Goal: Information Seeking & Learning: Learn about a topic

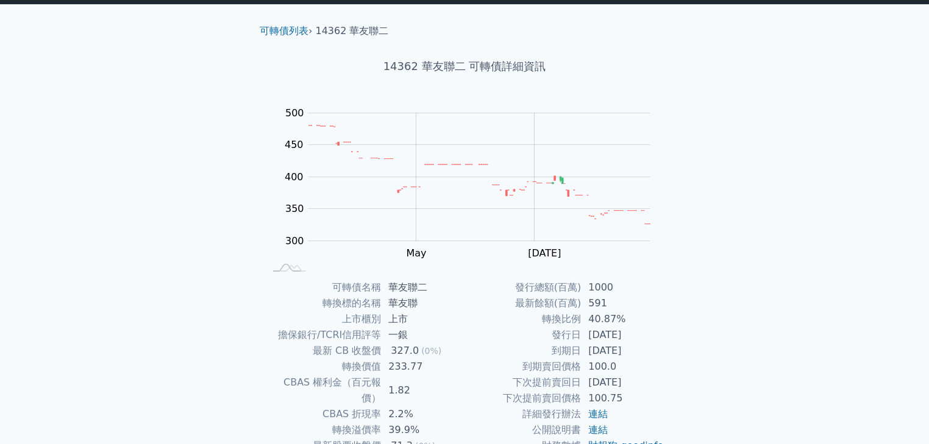
scroll to position [49, 0]
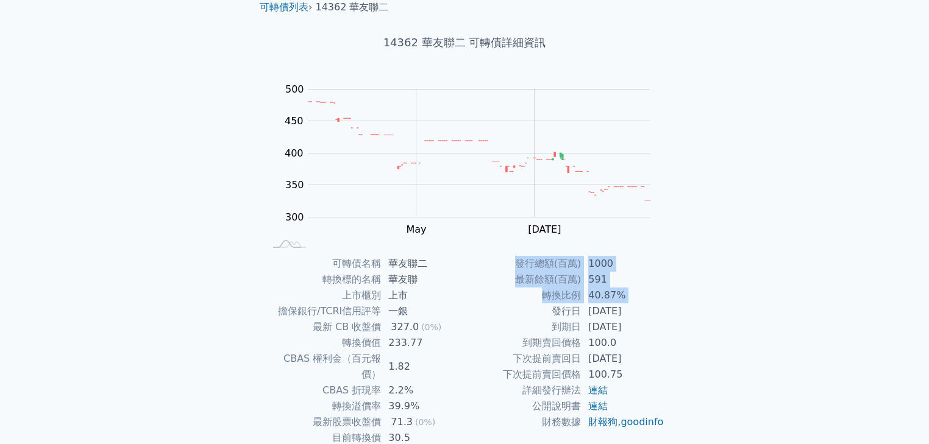
drag, startPoint x: 550, startPoint y: 307, endPoint x: 682, endPoint y: 342, distance: 137.4
click at [682, 342] on div "可轉債列表 › 14362 華友聯二 14362 華友聯二 可轉債詳細資訊 Zoom Out 400 200 250 300 350 400 450 500 …" at bounding box center [464, 256] width 468 height 551
click at [723, 366] on div "可轉債列表 財務數據 可轉債列表 財務數據 登入／註冊 登入／註冊 可轉債列表 › 14362 華友聯二 14362 華友聯二 可轉債詳細資訊 Zoom Ou…" at bounding box center [464, 241] width 929 height 580
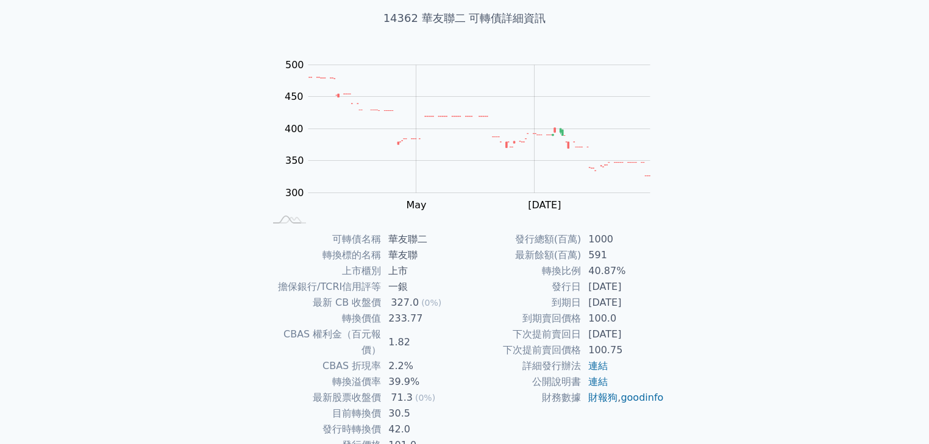
scroll to position [97, 0]
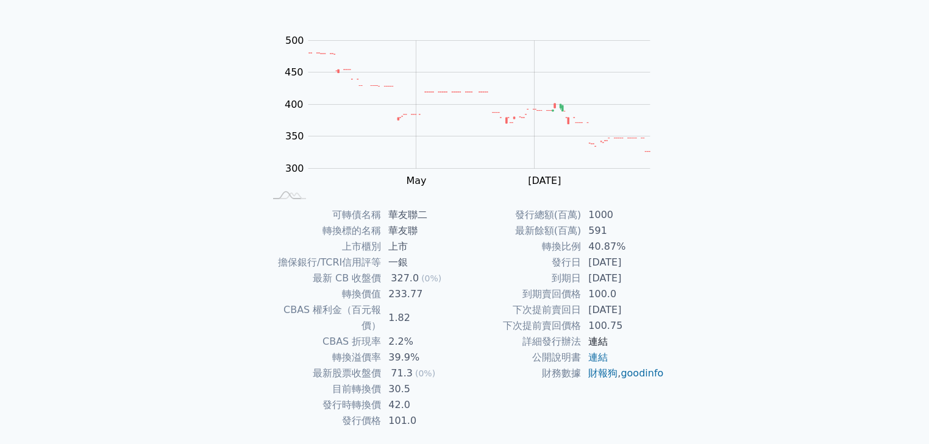
click at [604, 343] on link "連結" at bounding box center [597, 342] width 19 height 12
click at [598, 356] on link "連結" at bounding box center [597, 358] width 19 height 12
